Goal: Find specific page/section: Find specific page/section

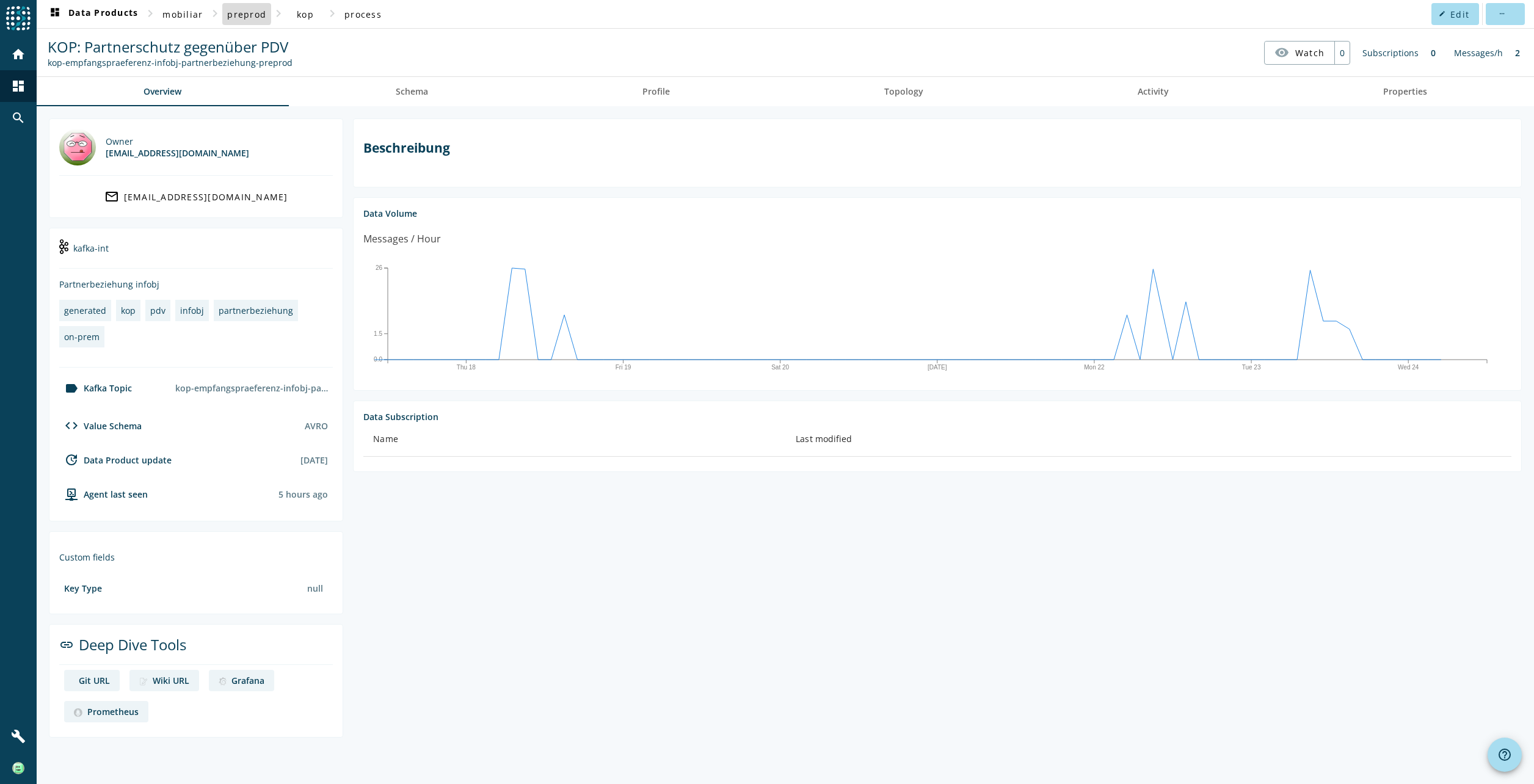
click at [240, 13] on span "preprod" at bounding box center [246, 14] width 39 height 11
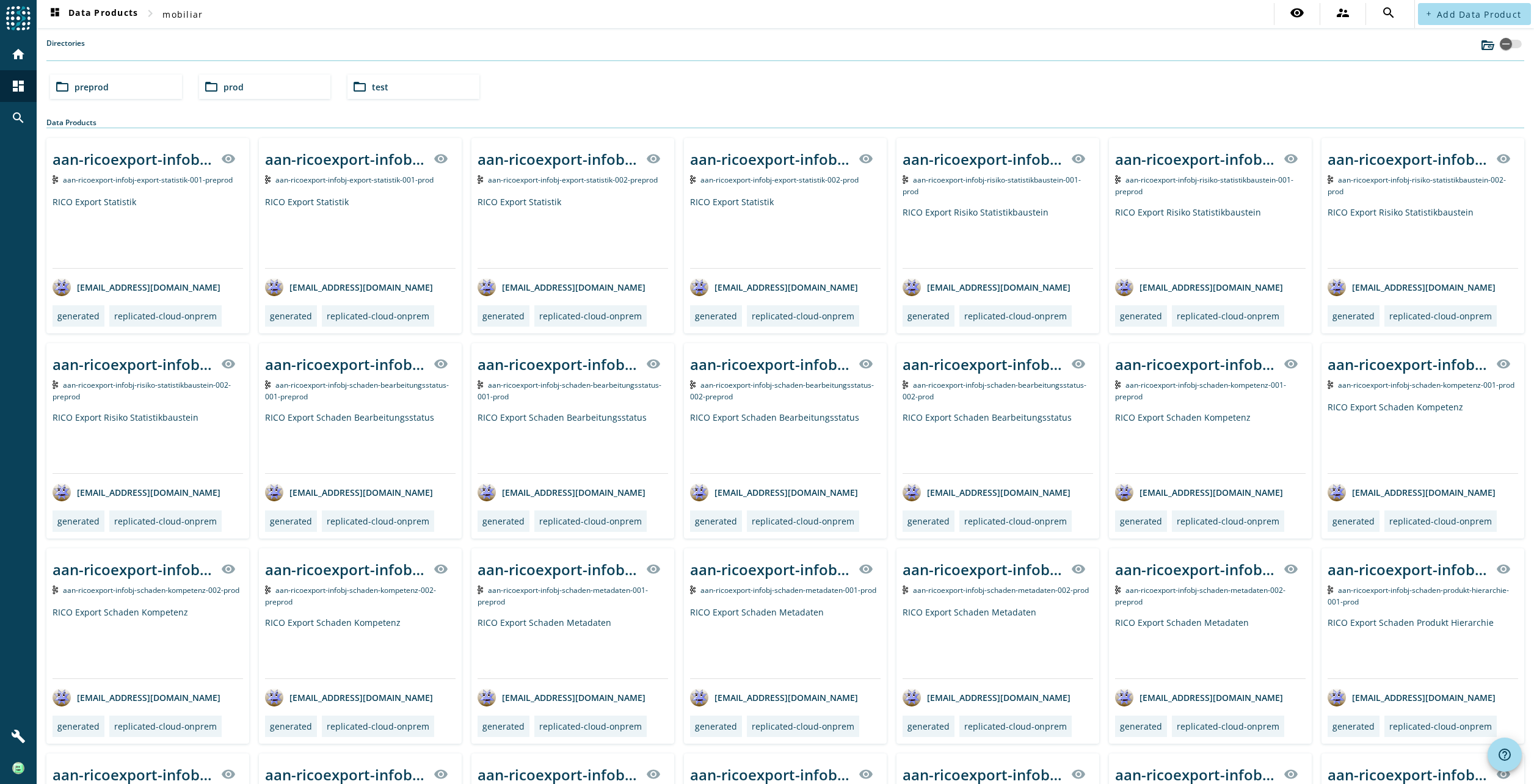
click at [94, 82] on span "preprod" at bounding box center [91, 87] width 34 height 11
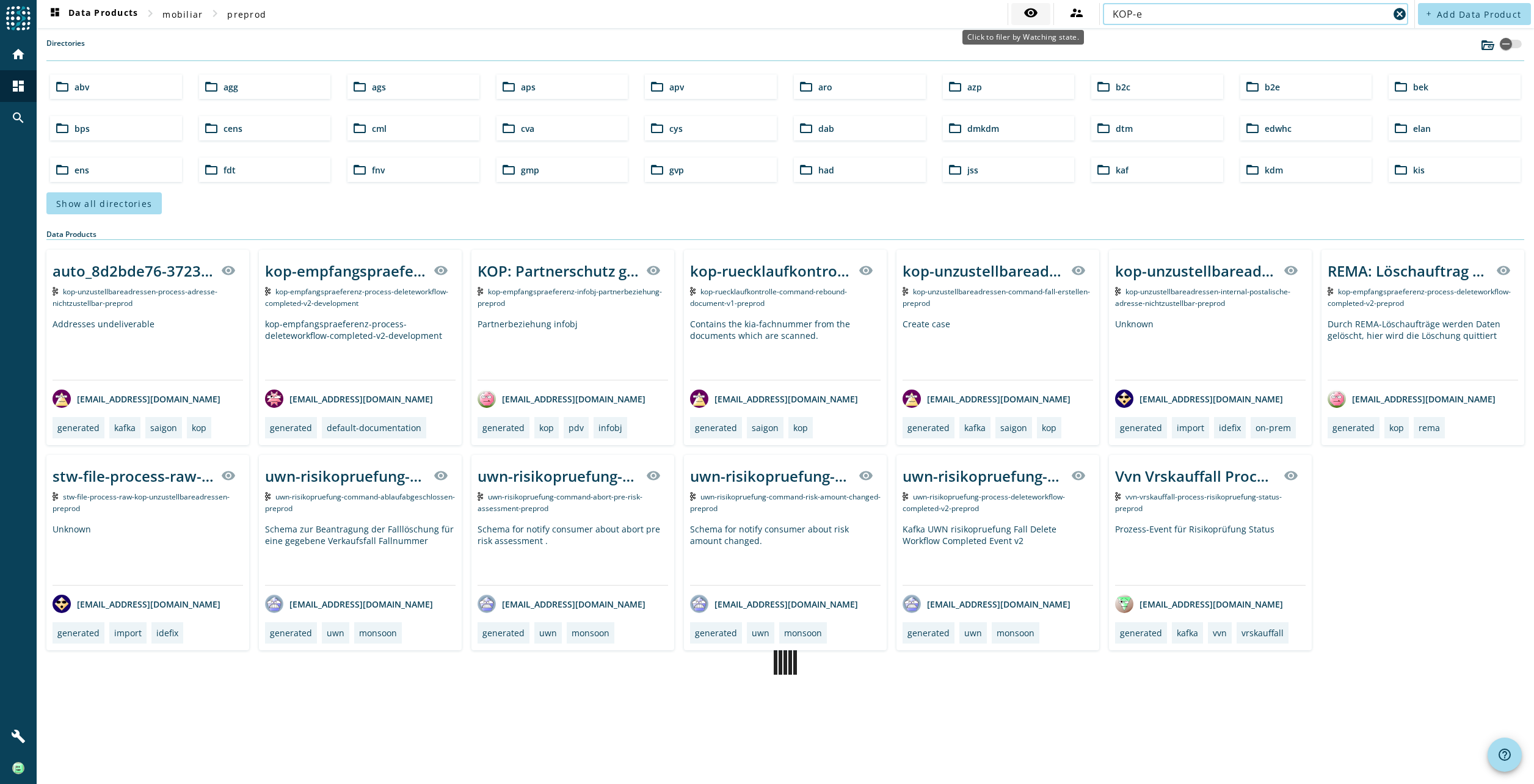
type input "KOP-e"
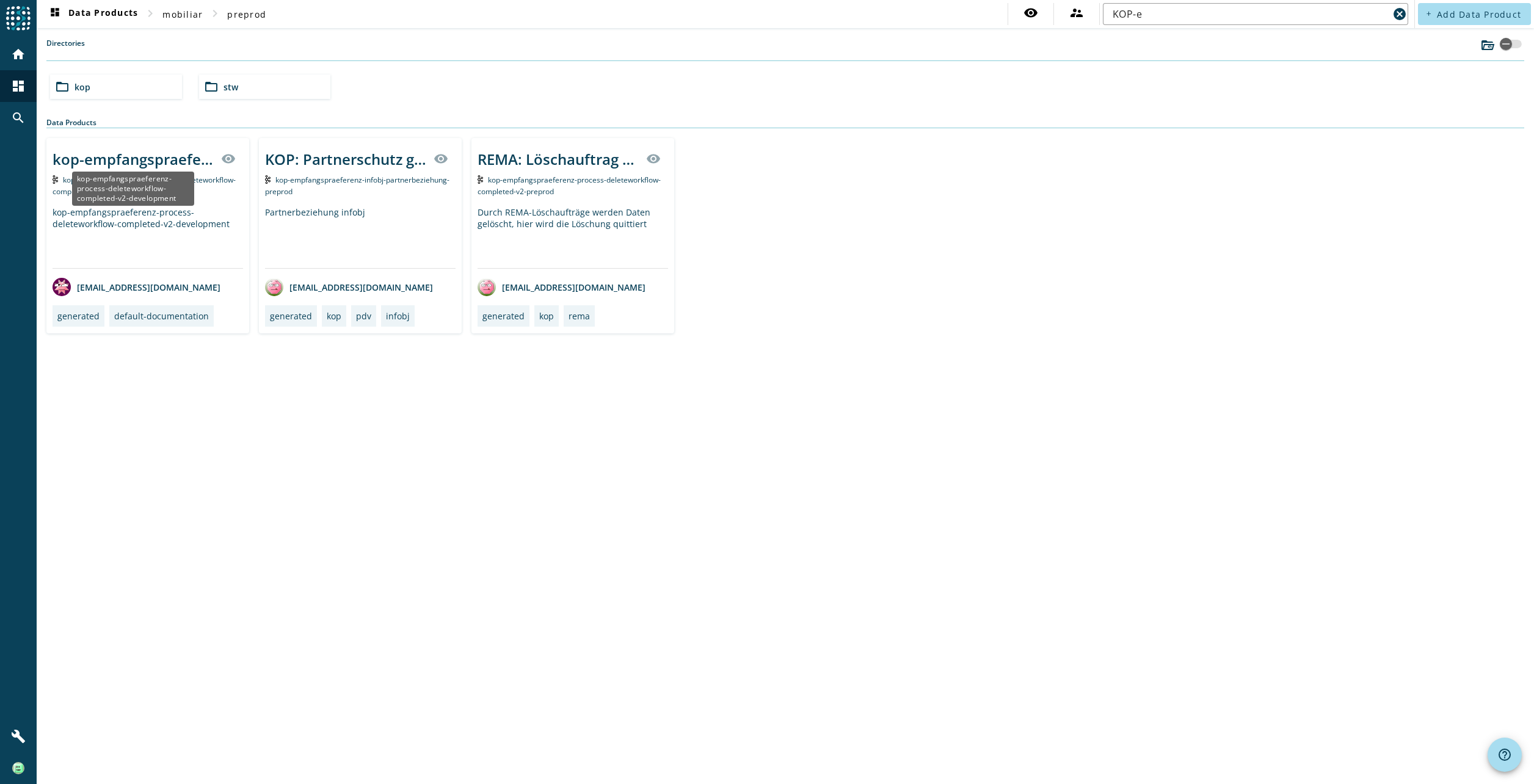
click at [126, 153] on div "kop-empfangspraeferenz-process-deleteworkflow-completed-v2-development" at bounding box center [134, 159] width 161 height 20
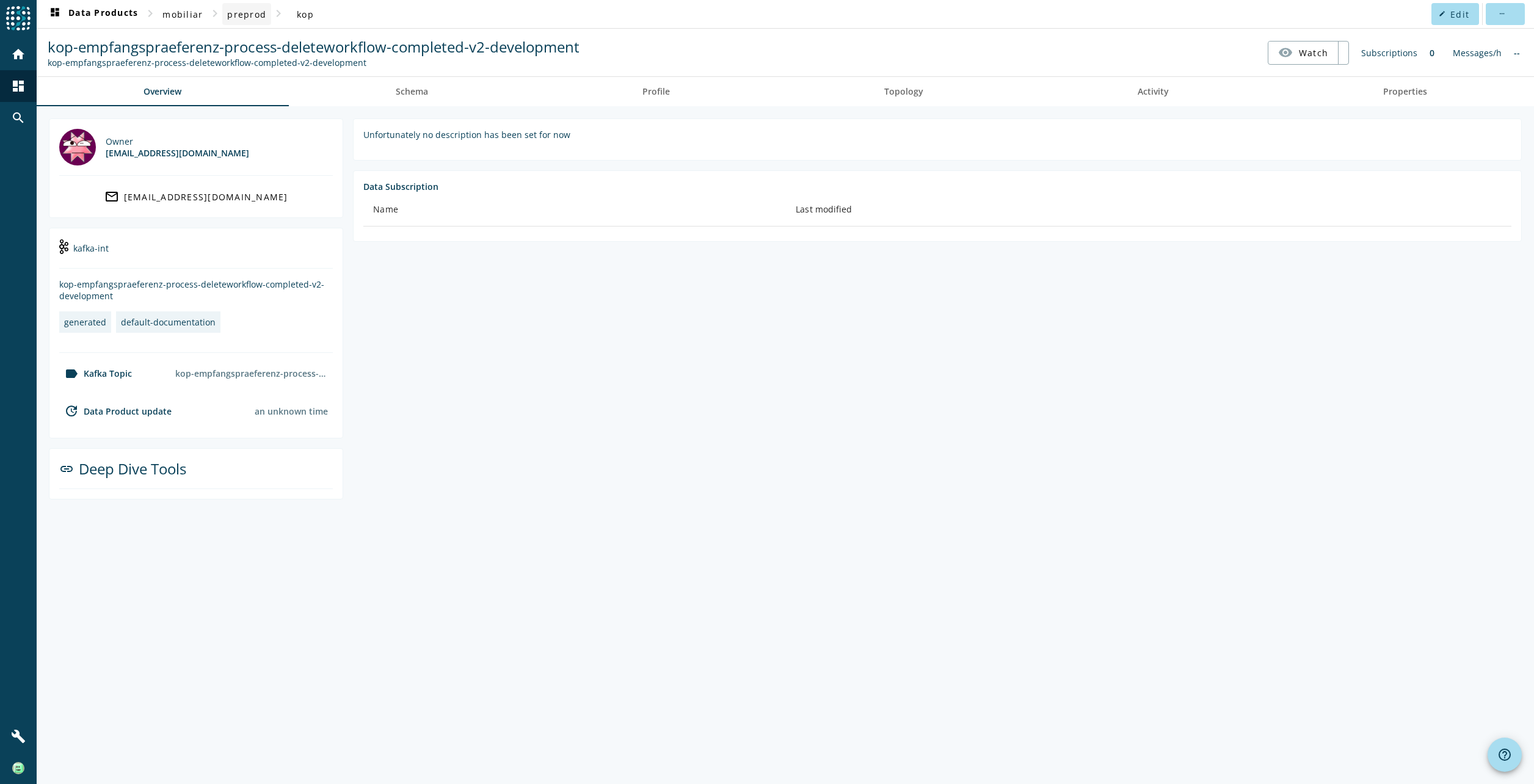
click at [249, 22] on span at bounding box center [246, 14] width 49 height 29
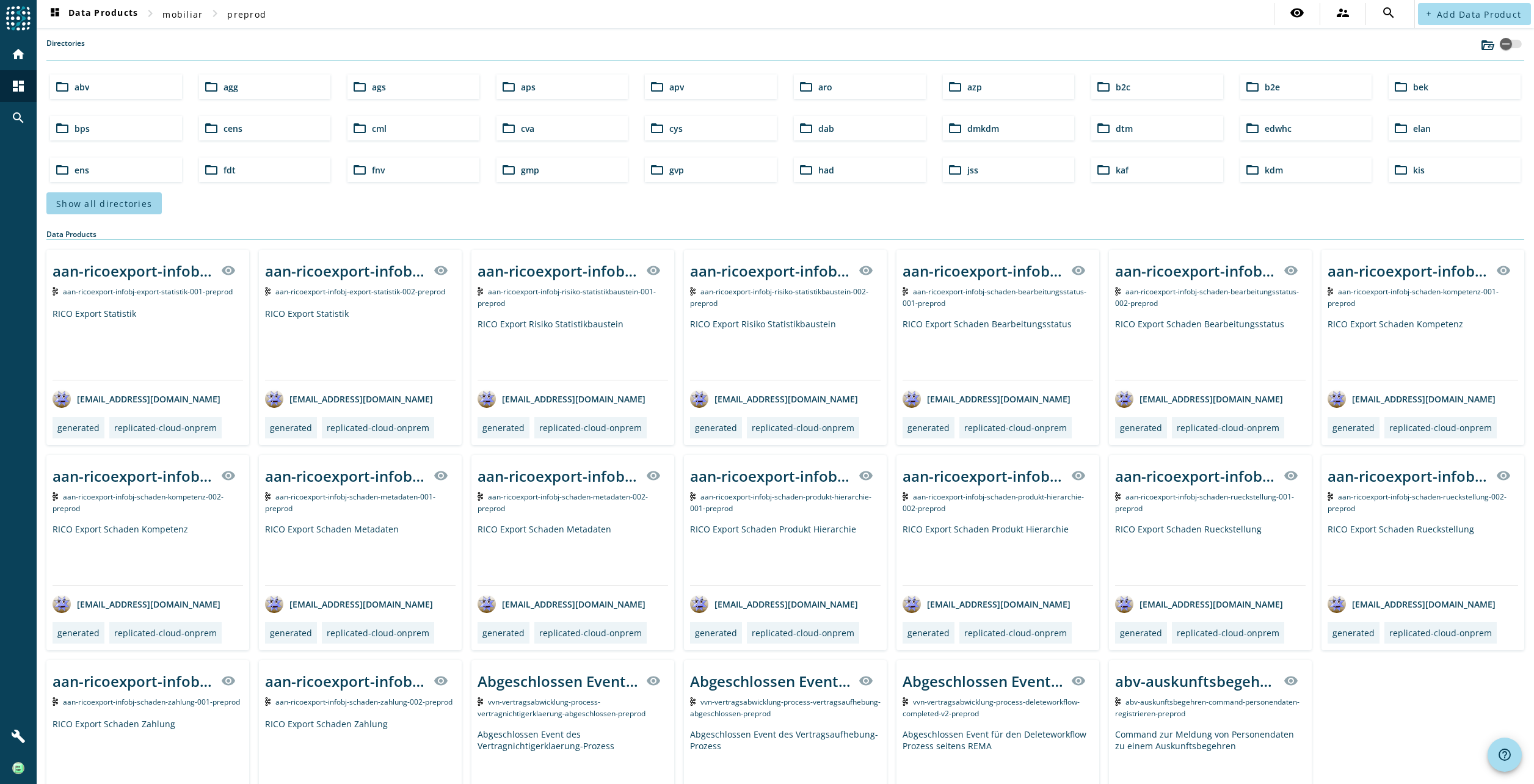
click at [111, 206] on span "Show all directories" at bounding box center [104, 203] width 96 height 11
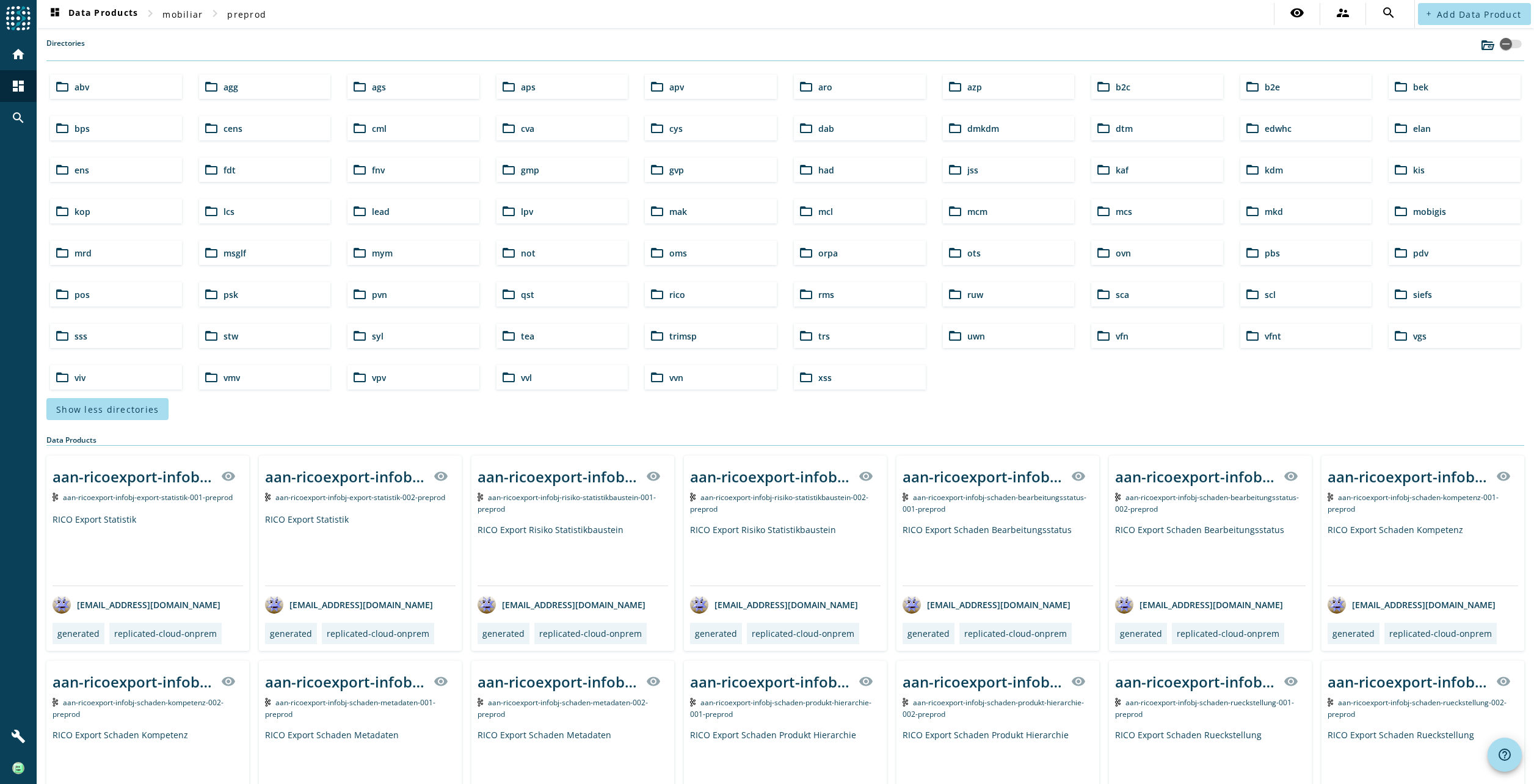
click at [87, 206] on span "kop" at bounding box center [82, 211] width 16 height 11
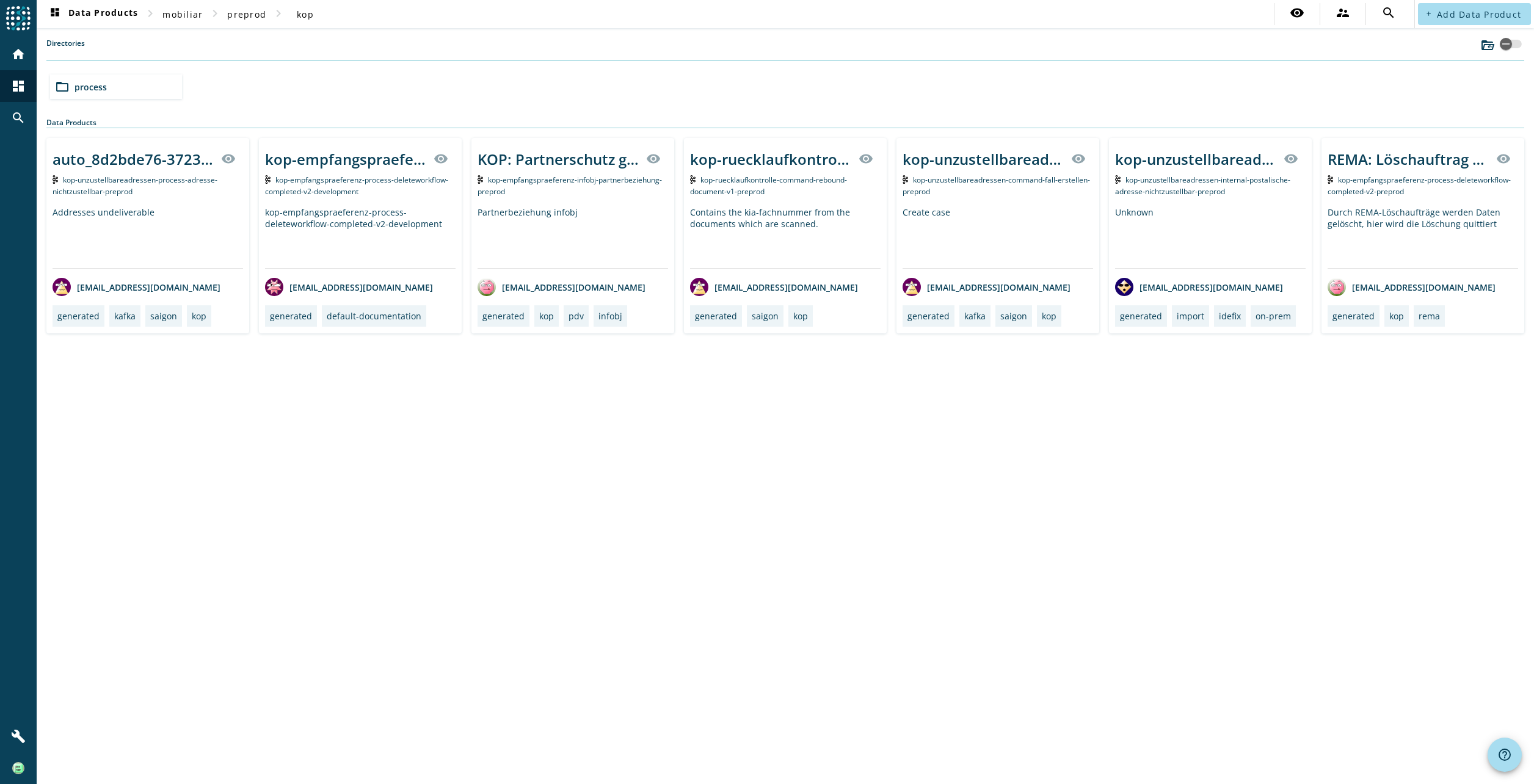
click at [520, 95] on div "folder_open process" at bounding box center [785, 86] width 1480 height 34
click at [298, 15] on span "kop" at bounding box center [305, 14] width 17 height 11
click at [530, 154] on div "KOP: Partnerschutz gegenüber PDV" at bounding box center [559, 159] width 161 height 20
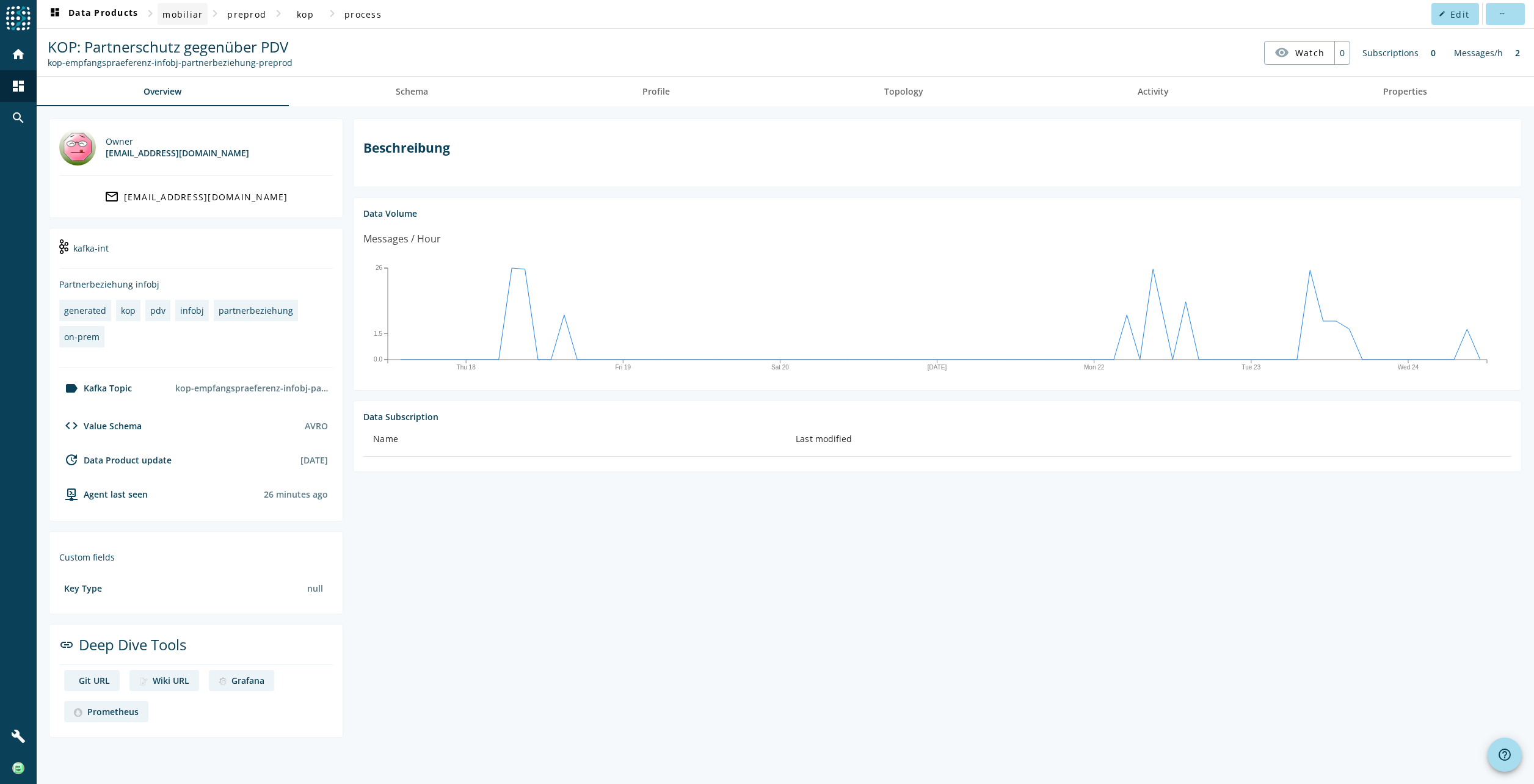
click at [180, 15] on span "mobiliar" at bounding box center [182, 14] width 40 height 11
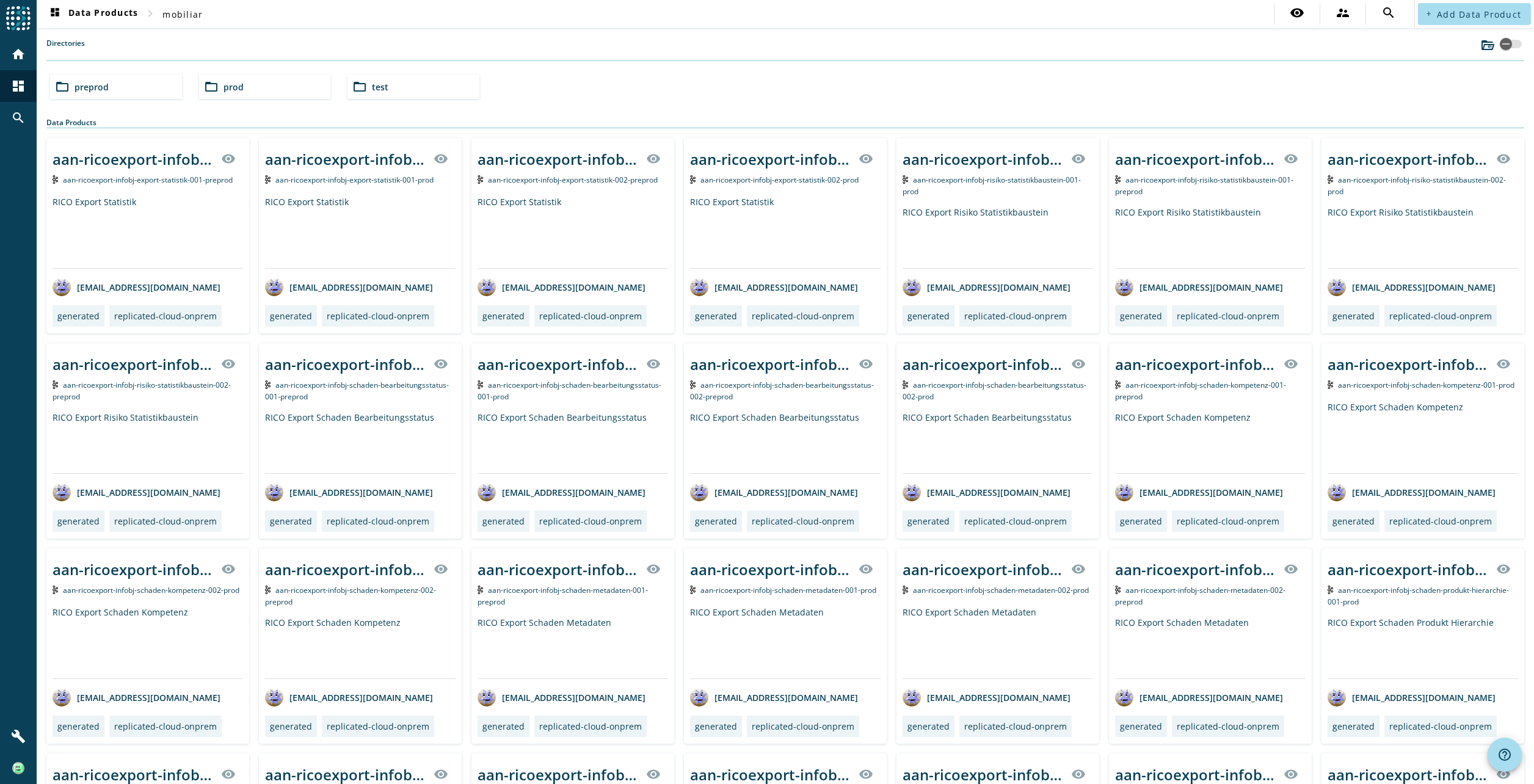
click at [389, 92] on div "folder_open test" at bounding box center [414, 87] width 132 height 24
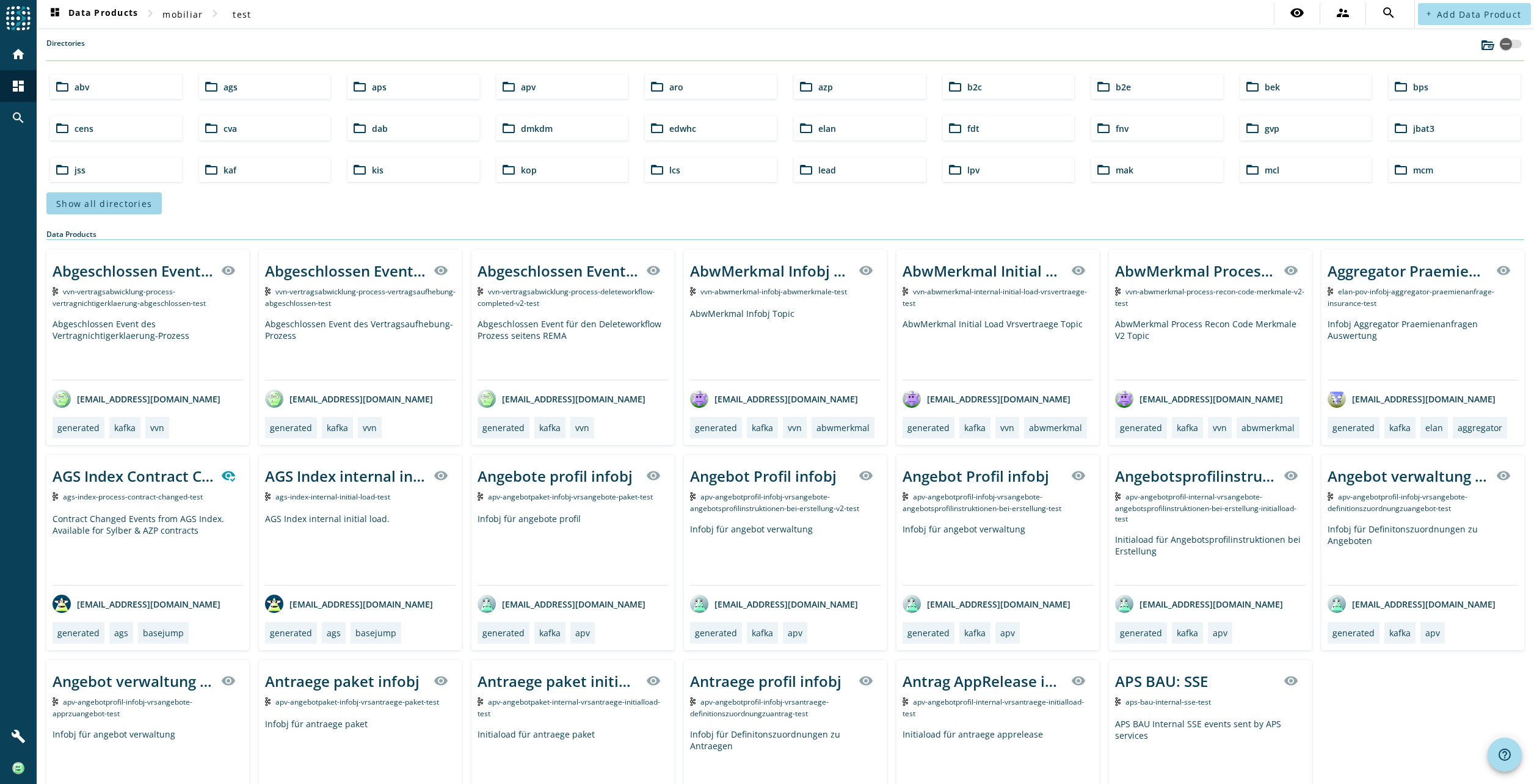
click at [120, 201] on span "Show all directories" at bounding box center [104, 203] width 96 height 11
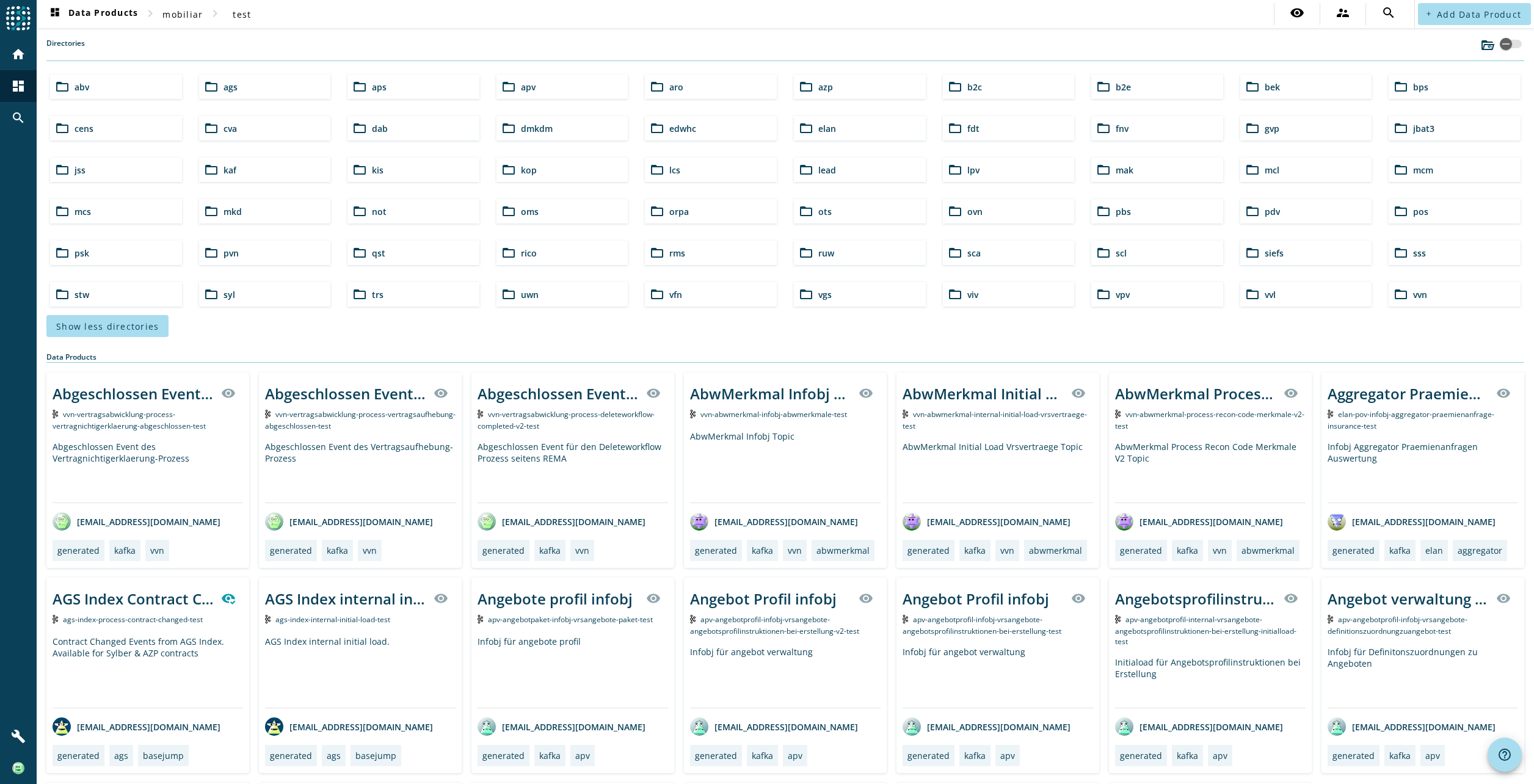
click at [523, 161] on div "folder_open kop" at bounding box center [562, 170] width 132 height 24
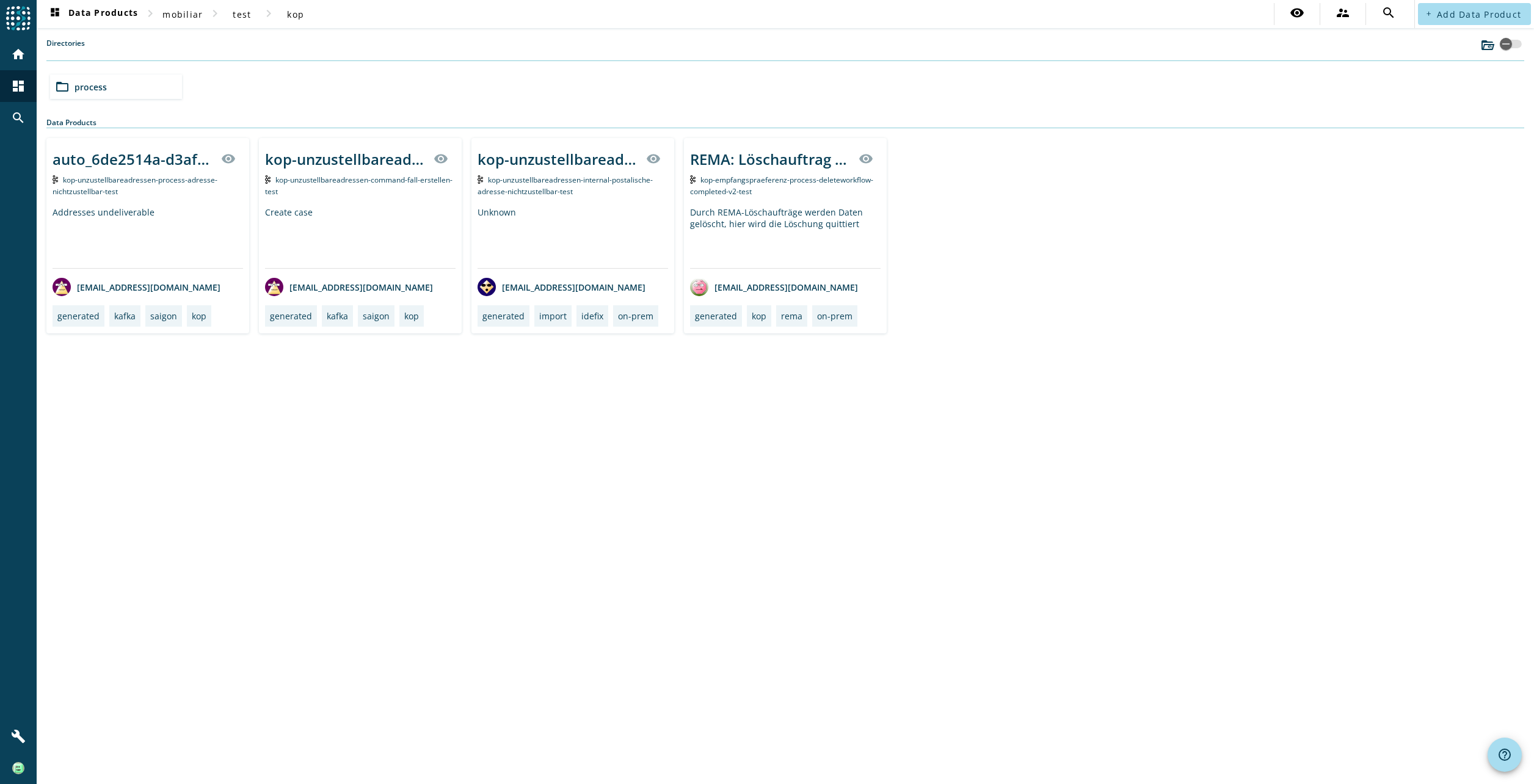
click at [511, 537] on div "dashboard Data Products chevron_right mobiliar chevron_right test chevron_right…" at bounding box center [785, 392] width 1498 height 784
click at [1078, 365] on div "dashboard Data Products chevron_right mobiliar chevron_right test chevron_right…" at bounding box center [785, 392] width 1498 height 784
